Goal: Task Accomplishment & Management: Manage account settings

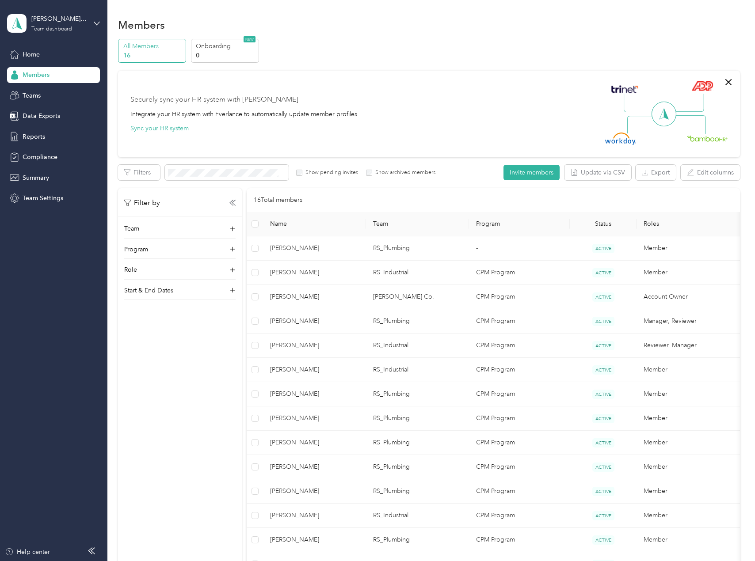
scroll to position [147, 0]
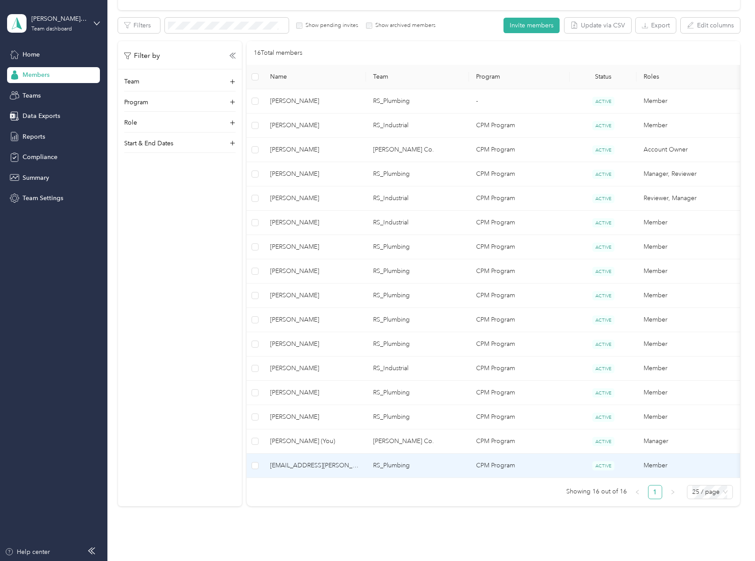
click at [332, 463] on span "[EMAIL_ADDRESS][PERSON_NAME][DOMAIN_NAME]" at bounding box center [314, 466] width 89 height 10
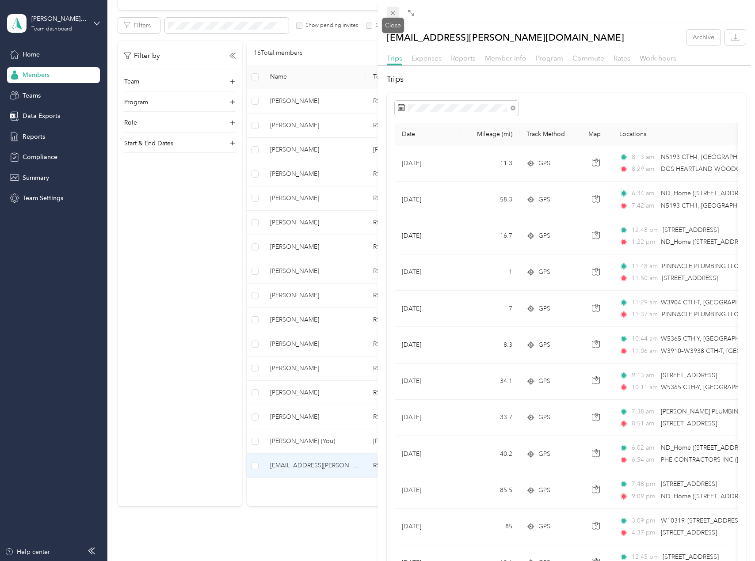
click at [395, 12] on icon at bounding box center [393, 13] width 8 height 8
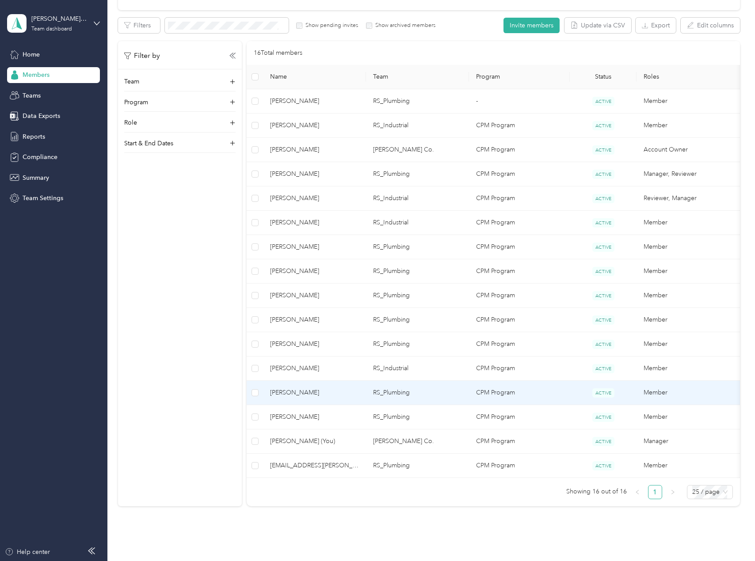
click at [324, 397] on td "[PERSON_NAME]" at bounding box center [314, 393] width 103 height 24
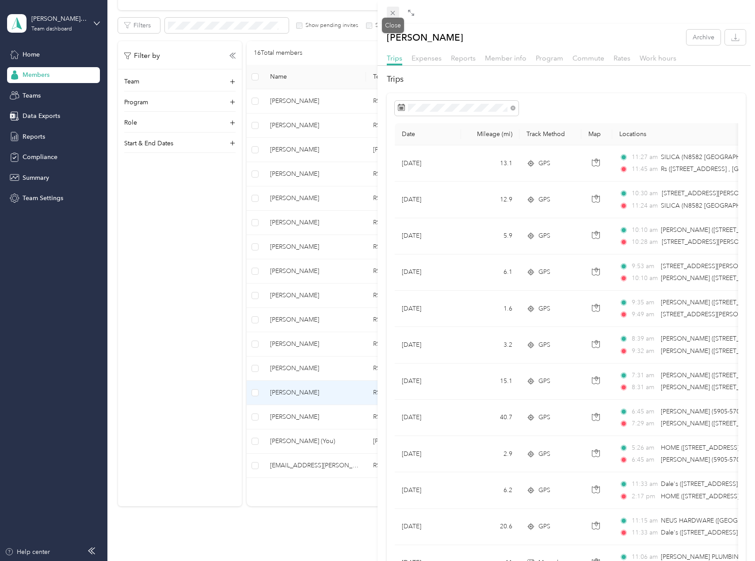
click at [395, 17] on span at bounding box center [393, 13] width 12 height 12
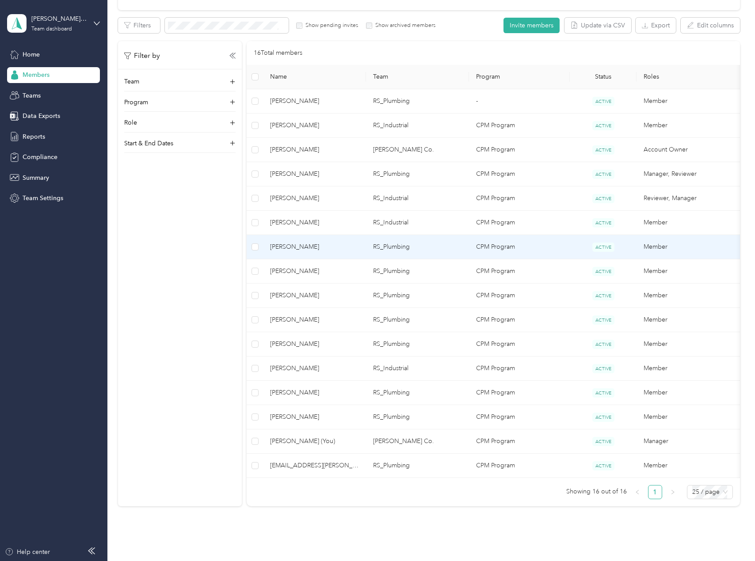
click at [305, 244] on span "[PERSON_NAME]" at bounding box center [314, 247] width 89 height 10
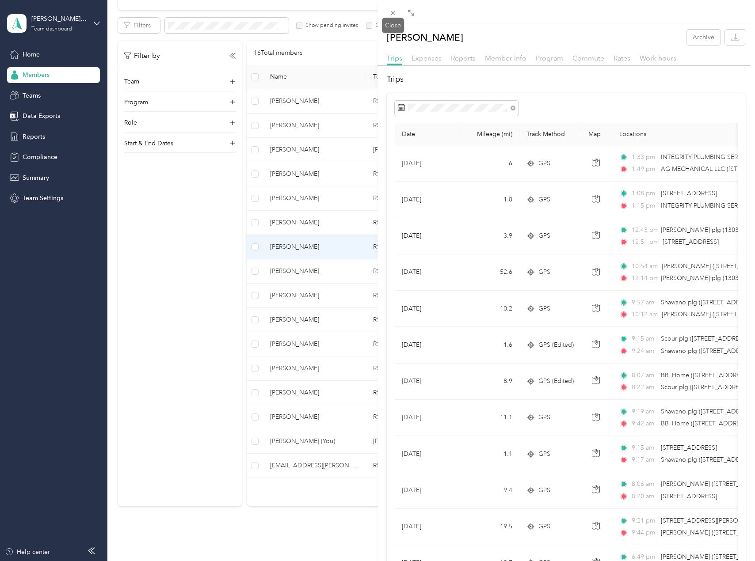
click at [393, 14] on icon at bounding box center [393, 13] width 8 height 8
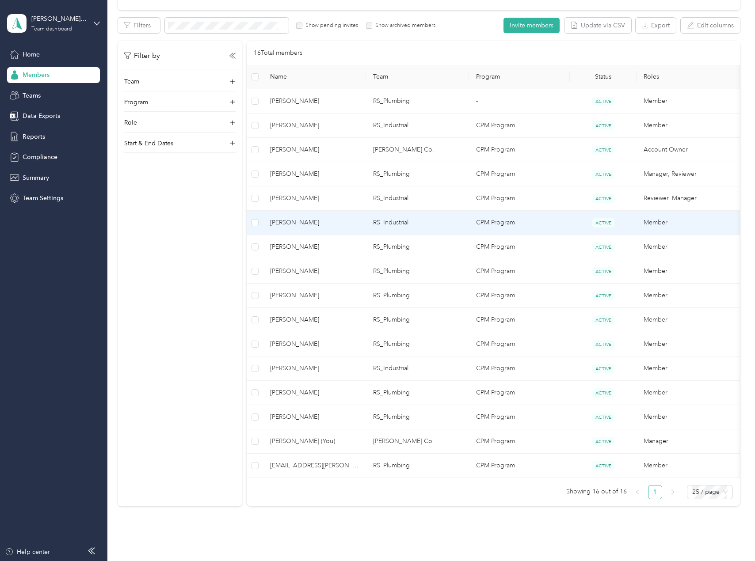
click at [314, 228] on td "[PERSON_NAME]" at bounding box center [314, 223] width 103 height 24
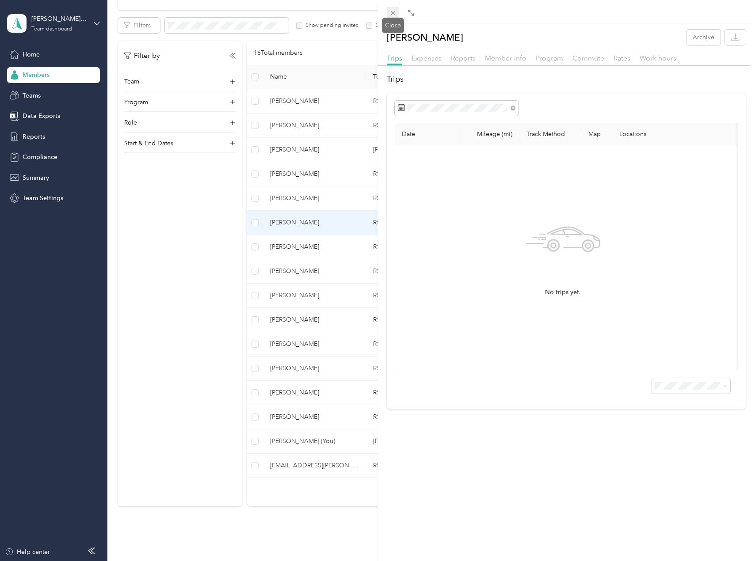
click at [394, 13] on icon at bounding box center [393, 13] width 8 height 8
